Goal: Transaction & Acquisition: Obtain resource

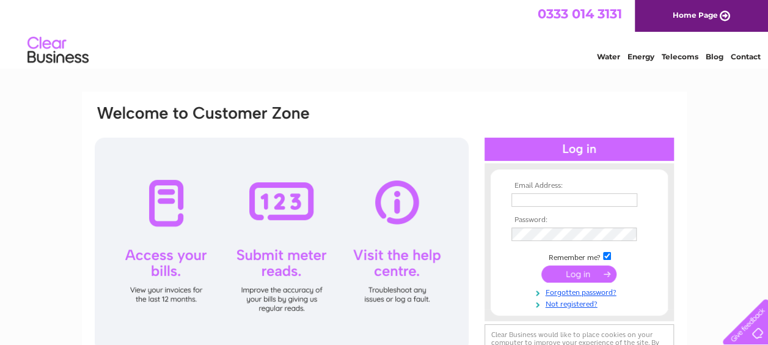
click at [540, 200] on input "text" at bounding box center [574, 199] width 126 height 13
type input "accounts_payable@rnli.org.uk"
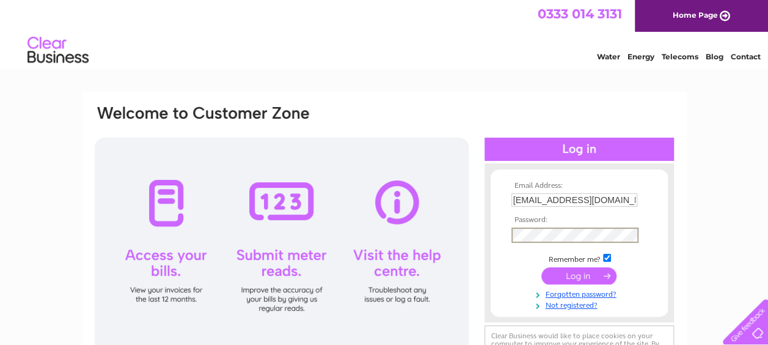
click at [541, 267] on input "submit" at bounding box center [578, 275] width 75 height 17
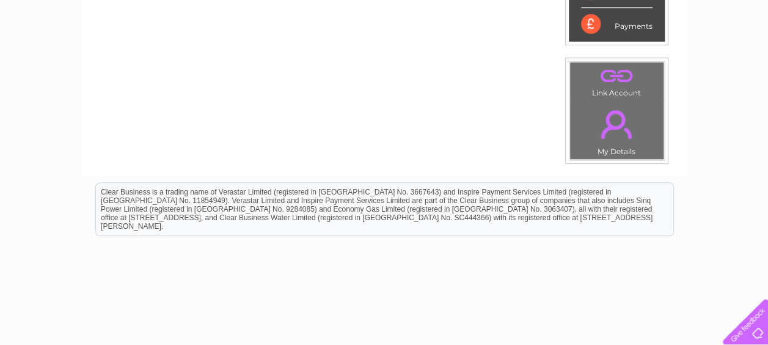
scroll to position [367, 0]
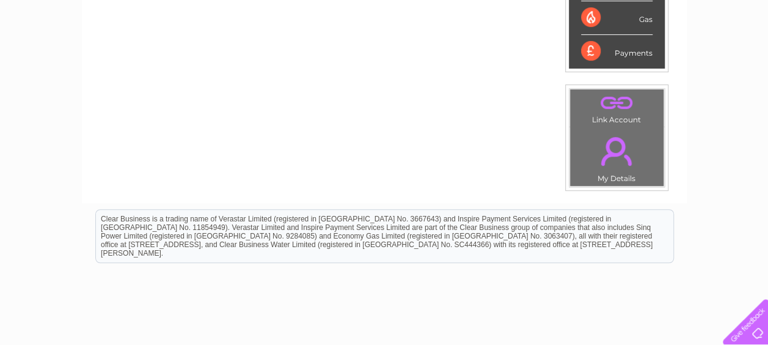
click at [619, 159] on link "." at bounding box center [616, 151] width 87 height 43
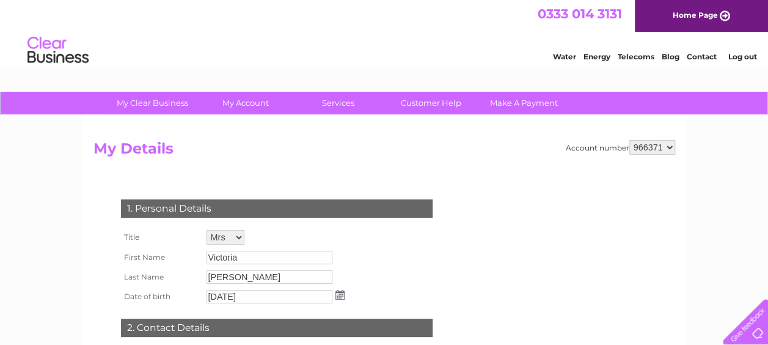
scroll to position [61, 0]
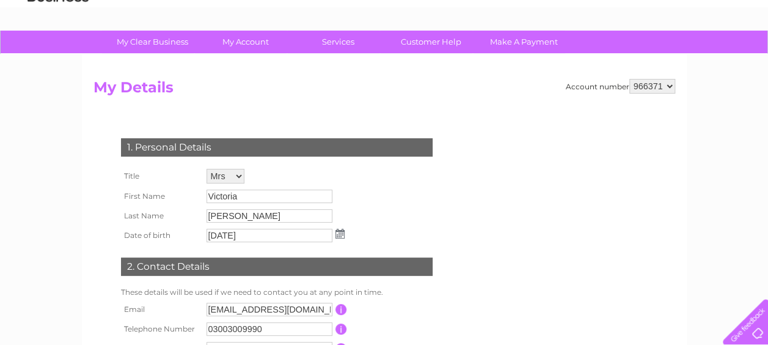
click at [237, 177] on select "Mr Mrs Ms Miss Dr Rev Prof Other" at bounding box center [225, 176] width 38 height 15
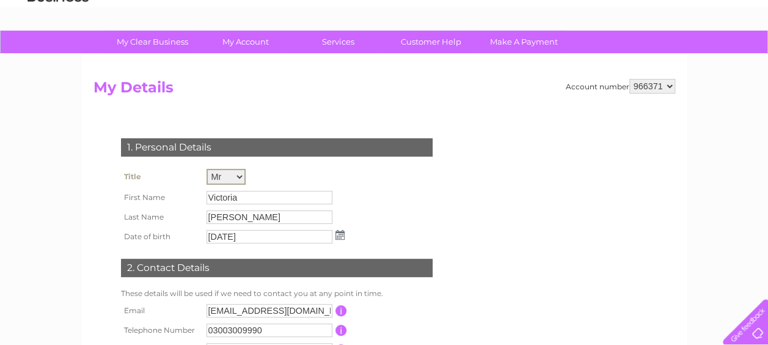
click at [206, 169] on select "Mr Mrs Ms Miss Dr Rev Prof Other" at bounding box center [225, 177] width 39 height 16
click at [233, 198] on input "Victoria" at bounding box center [269, 196] width 127 height 15
click at [247, 196] on input "Victoria" at bounding box center [269, 196] width 127 height 15
click at [264, 203] on input "Victoria" at bounding box center [269, 196] width 127 height 15
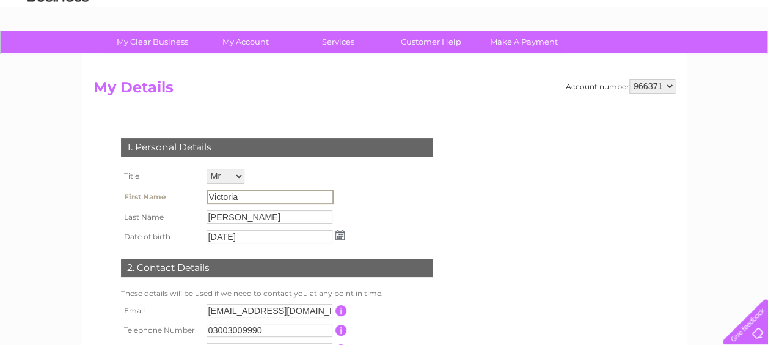
click at [245, 192] on input "Victoria" at bounding box center [269, 196] width 127 height 15
click at [244, 195] on input "Victoria" at bounding box center [269, 196] width 127 height 15
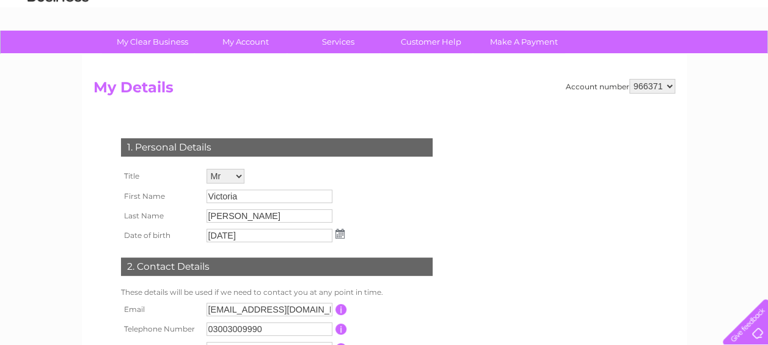
click at [238, 225] on td "Limbrick" at bounding box center [275, 216] width 144 height 20
click at [244, 200] on input "Victoria" at bounding box center [269, 195] width 126 height 13
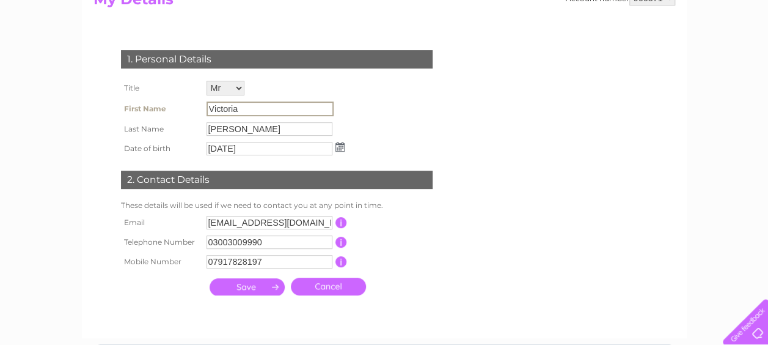
scroll to position [122, 0]
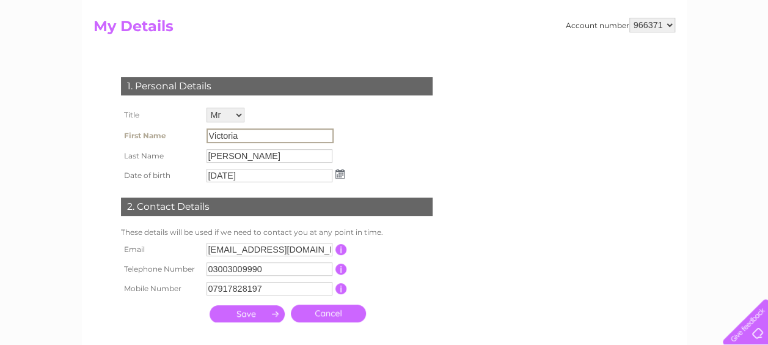
click at [227, 115] on select "Mr Mrs Ms Miss Dr Rev Prof Other" at bounding box center [225, 115] width 38 height 15
click at [206, 108] on select "Mr Mrs Ms Miss Dr Rev Prof Other" at bounding box center [225, 116] width 39 height 16
click at [239, 136] on input "Victoria" at bounding box center [269, 135] width 127 height 15
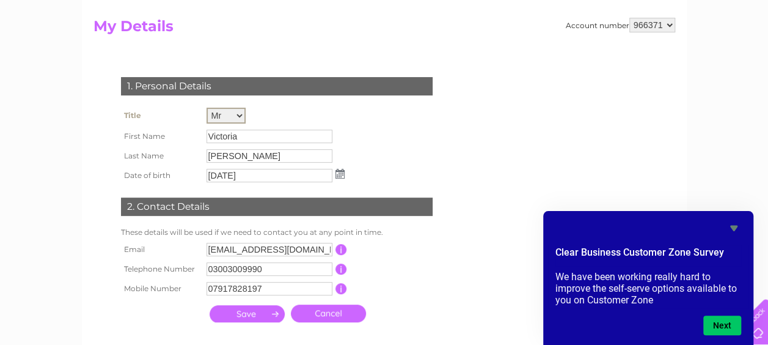
click at [235, 119] on select "Mr Mrs Ms Miss Dr Rev Prof Other" at bounding box center [225, 116] width 39 height 16
select select "Mrs"
click at [206, 108] on select "Mr Mrs Ms Miss Dr Rev Prof Other" at bounding box center [225, 116] width 39 height 16
click at [252, 131] on input "Victoria" at bounding box center [269, 136] width 126 height 13
click at [241, 138] on input "Victoria" at bounding box center [269, 135] width 127 height 15
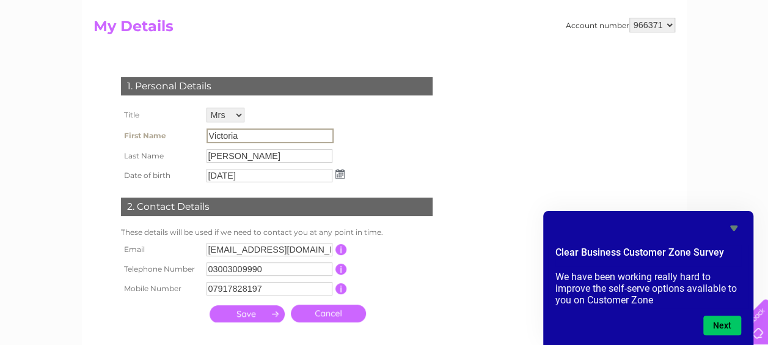
click at [241, 138] on input "Victoria" at bounding box center [269, 135] width 127 height 15
click at [238, 134] on input "Victoria" at bounding box center [269, 135] width 127 height 15
click at [379, 156] on div "1. Personal Details Title Mr Mrs Ms Miss Dr Rev Prof Other First Name Victoria …" at bounding box center [278, 196] width 371 height 263
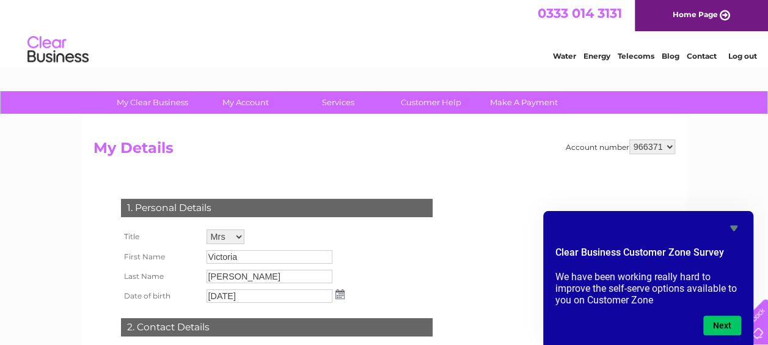
scroll to position [0, 0]
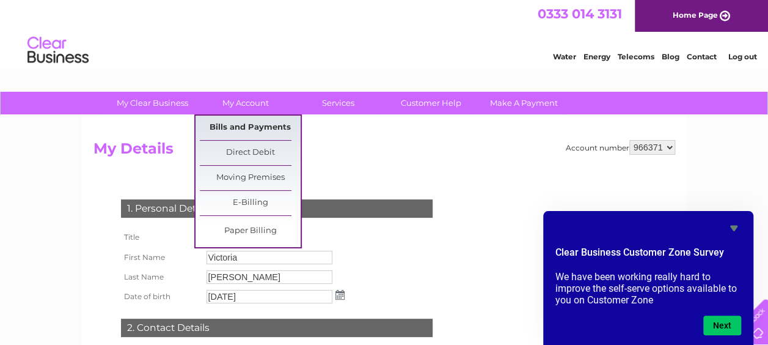
click at [250, 125] on link "Bills and Payments" at bounding box center [250, 127] width 101 height 24
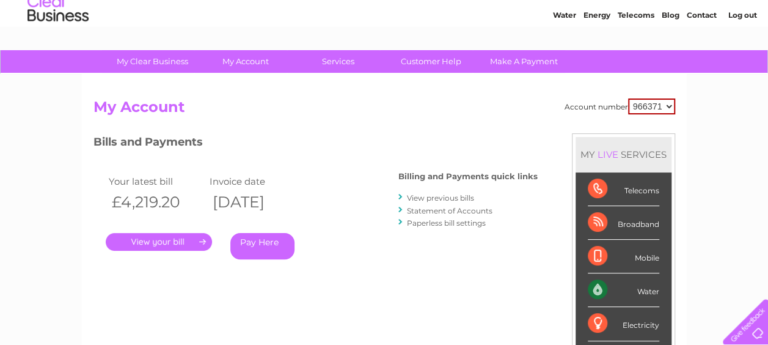
scroll to position [61, 0]
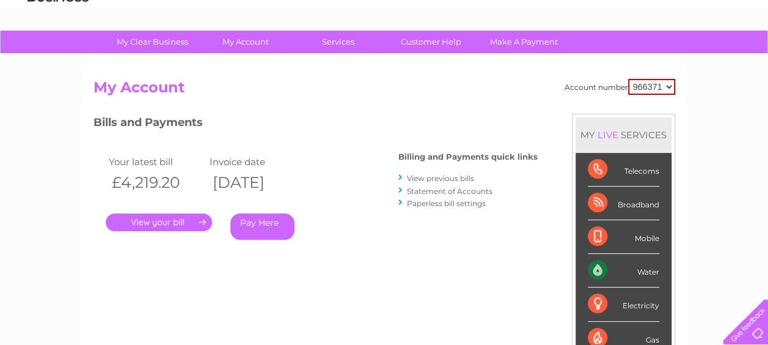
click at [439, 176] on link "View previous bills" at bounding box center [440, 177] width 67 height 9
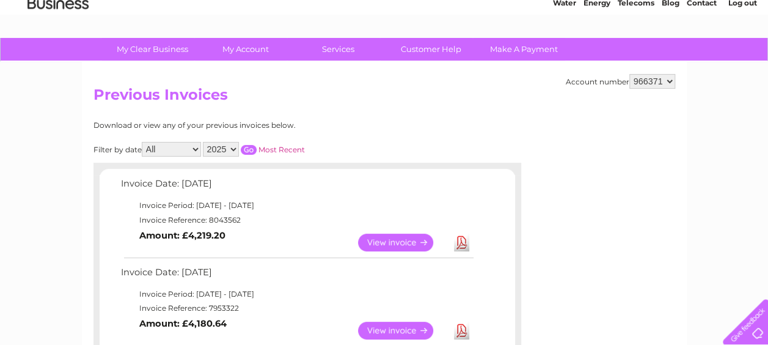
scroll to position [122, 0]
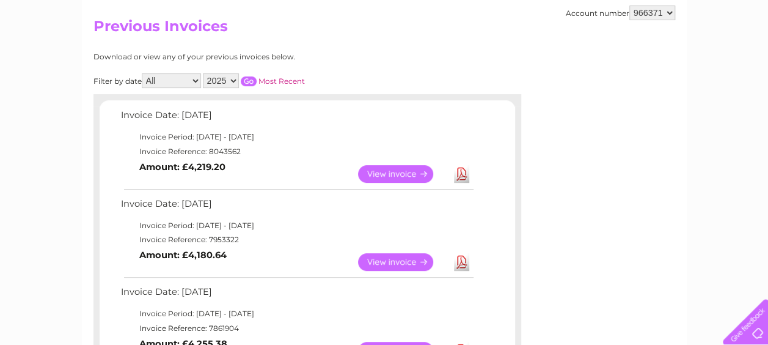
click at [395, 176] on link "View" at bounding box center [403, 174] width 90 height 18
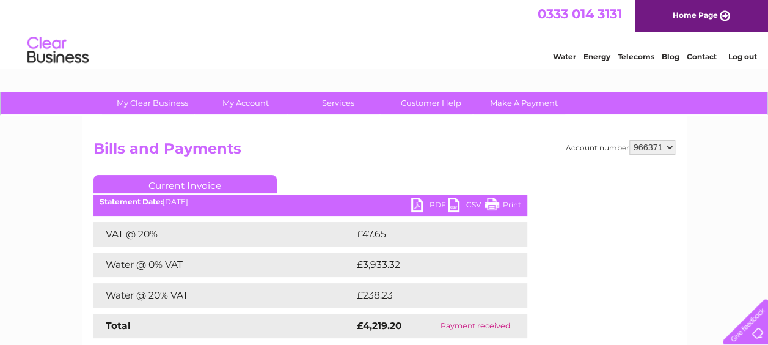
click at [419, 207] on link "PDF" at bounding box center [429, 206] width 37 height 18
